Goal: Transaction & Acquisition: Purchase product/service

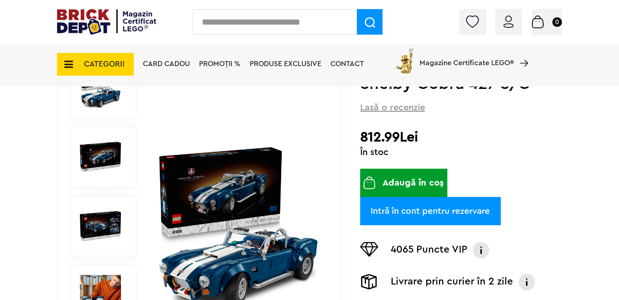
scroll to position [144, 0]
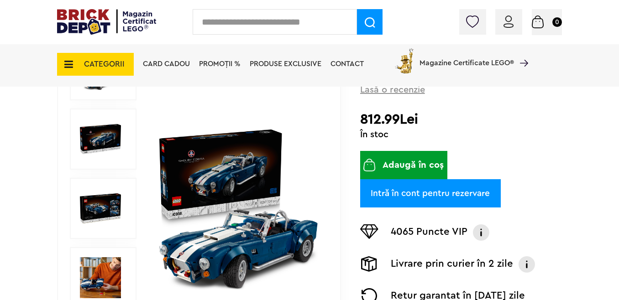
click at [112, 142] on img at bounding box center [100, 139] width 41 height 41
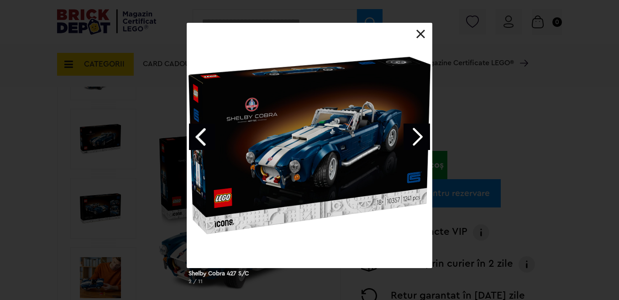
click at [195, 132] on link "Previous image" at bounding box center [202, 137] width 26 height 26
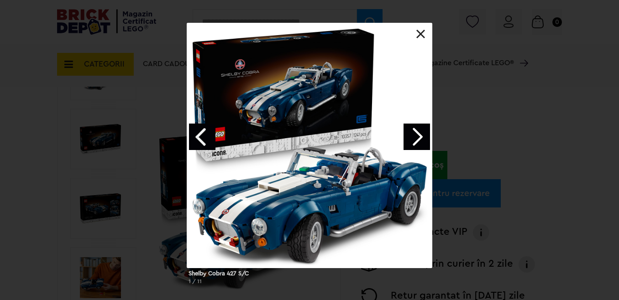
click at [195, 132] on link "Previous image" at bounding box center [202, 137] width 26 height 26
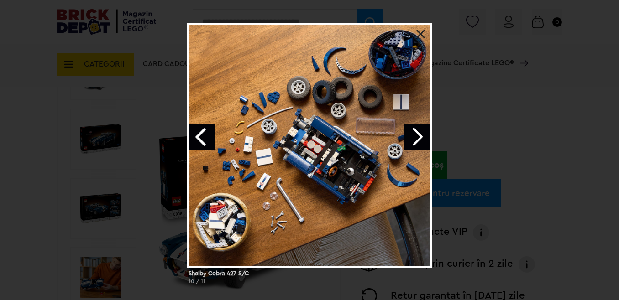
click at [195, 132] on link "Previous image" at bounding box center [202, 137] width 26 height 26
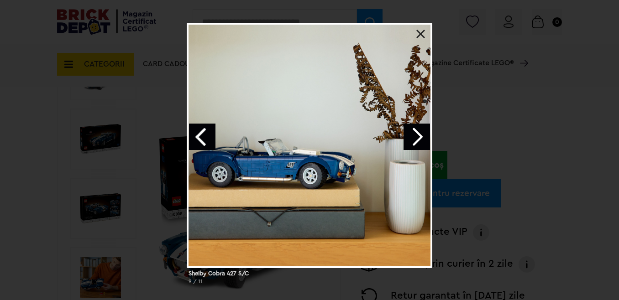
click at [195, 133] on link "Previous image" at bounding box center [202, 137] width 26 height 26
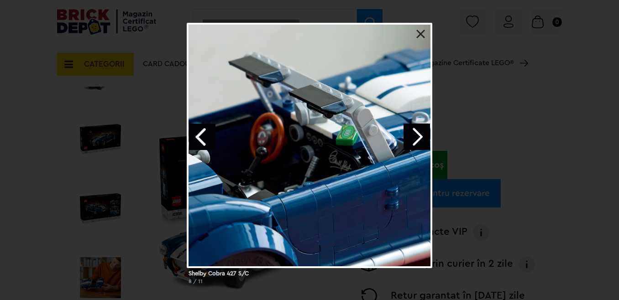
click at [195, 133] on link "Previous image" at bounding box center [202, 137] width 26 height 26
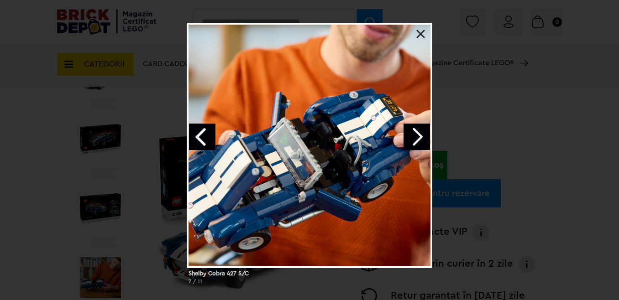
click at [195, 133] on link "Previous image" at bounding box center [202, 137] width 26 height 26
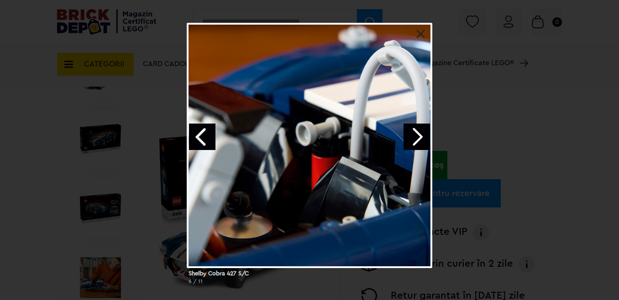
click at [410, 142] on link "Next image" at bounding box center [417, 137] width 26 height 26
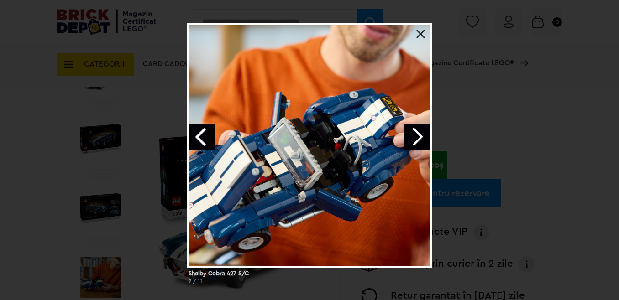
click at [409, 142] on link "Next image" at bounding box center [417, 137] width 26 height 26
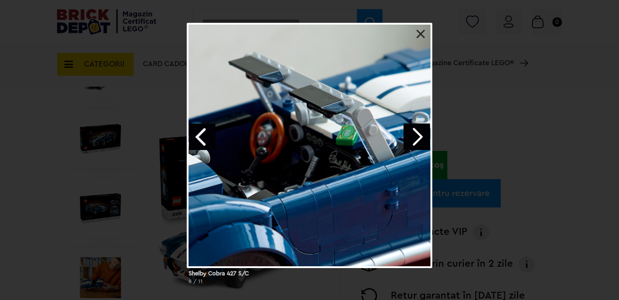
click at [409, 142] on link "Next image" at bounding box center [417, 137] width 26 height 26
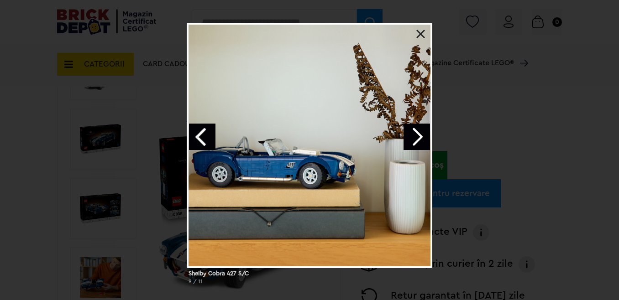
click at [409, 142] on link "Next image" at bounding box center [417, 137] width 26 height 26
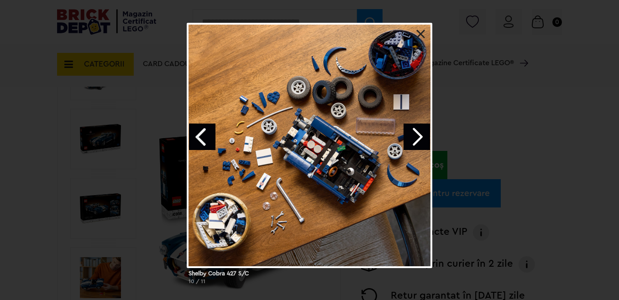
click at [409, 142] on link "Next image" at bounding box center [417, 137] width 26 height 26
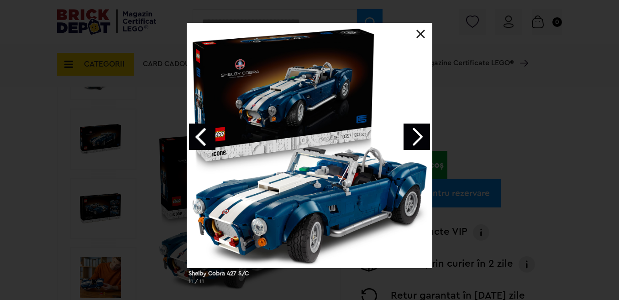
click at [409, 141] on link "Next image" at bounding box center [417, 137] width 26 height 26
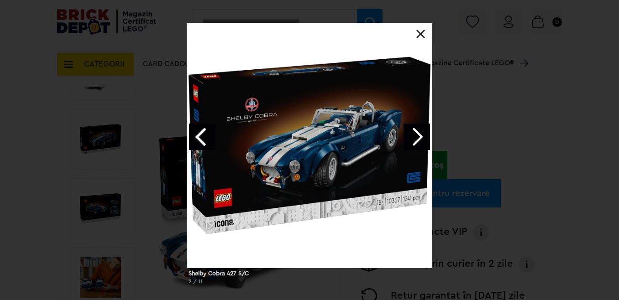
click at [409, 141] on link "Next image" at bounding box center [417, 137] width 26 height 26
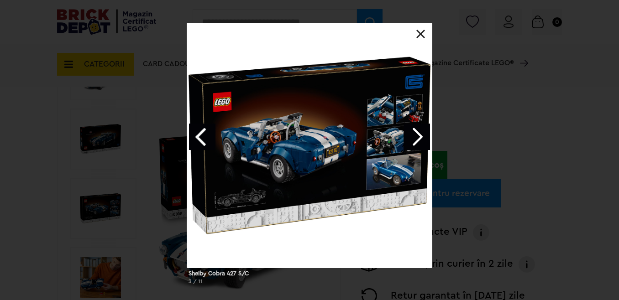
click at [415, 133] on link "Next image" at bounding box center [417, 137] width 26 height 26
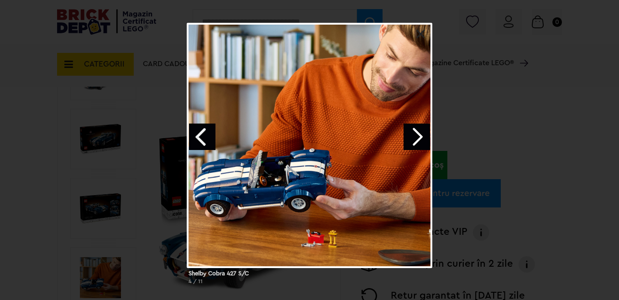
click at [416, 135] on link "Next image" at bounding box center [417, 137] width 26 height 26
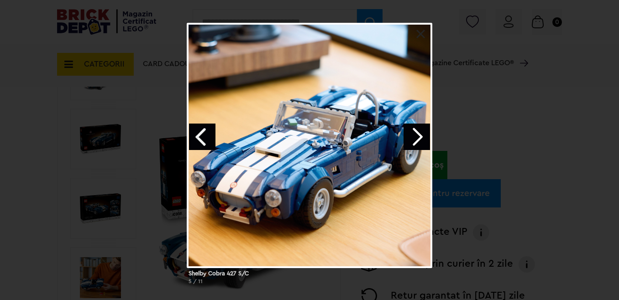
click at [416, 136] on link "Next image" at bounding box center [417, 137] width 26 height 26
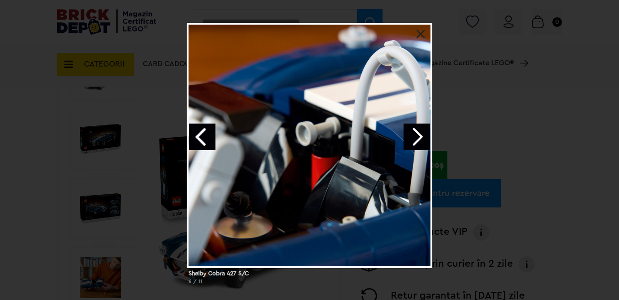
click at [417, 37] on link at bounding box center [420, 34] width 9 height 9
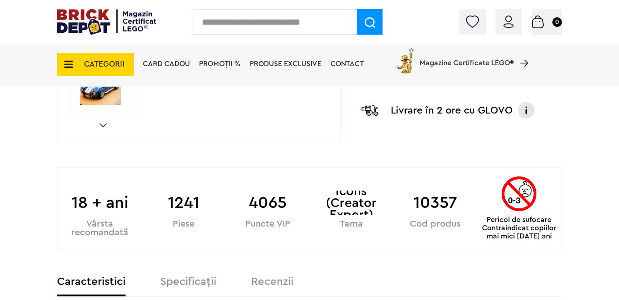
scroll to position [670, 0]
